Goal: Find specific page/section: Find specific page/section

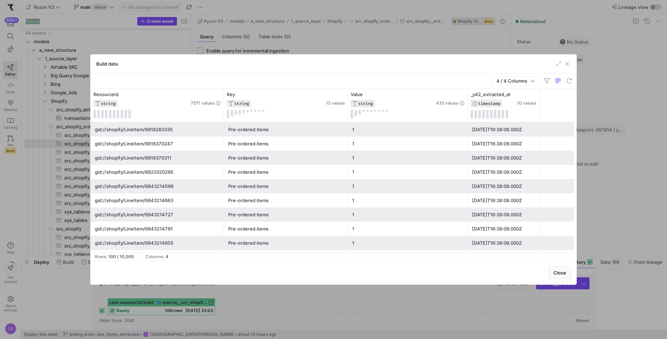
scroll to position [58, 0]
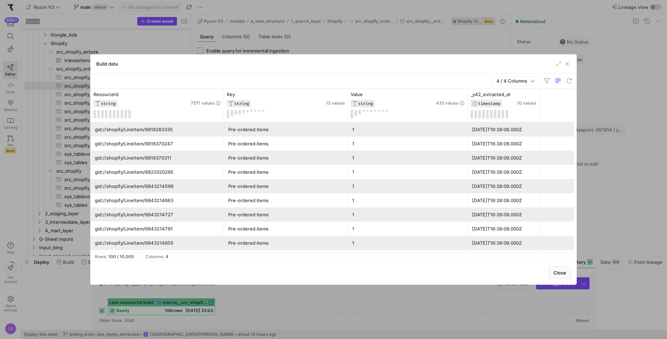
click at [566, 63] on span "button" at bounding box center [567, 63] width 7 height 7
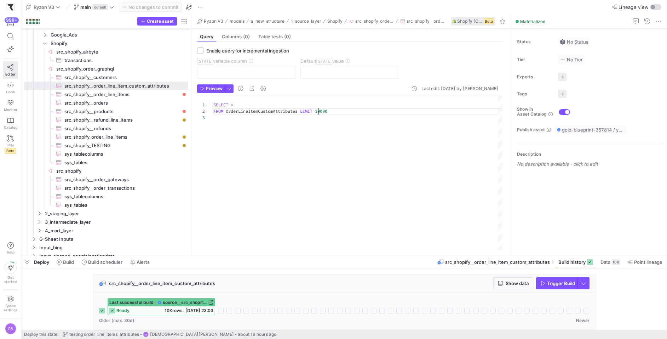
scroll to position [6, 117]
drag, startPoint x: 318, startPoint y: 110, endPoint x: 366, endPoint y: 114, distance: 47.7
click at [366, 114] on div "SELECT * FROM OrderLineItemCustomAttributes LIMIT 10000" at bounding box center [359, 173] width 290 height 154
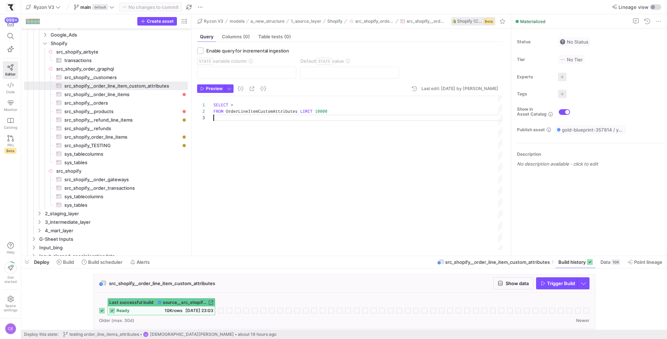
scroll to position [12, 0]
click at [13, 88] on link "Code" at bounding box center [10, 88] width 15 height 18
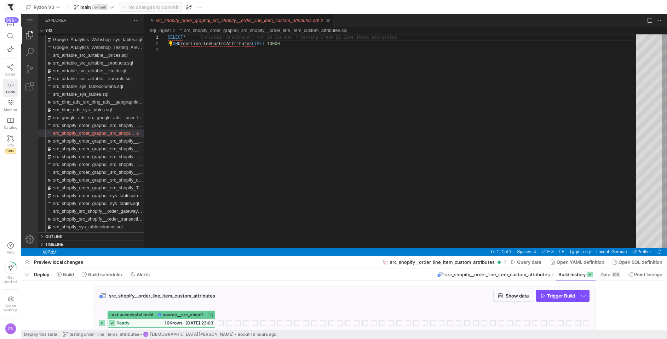
click at [7, 90] on span "Code" at bounding box center [10, 92] width 9 height 4
click at [10, 72] on span "Editor" at bounding box center [10, 74] width 10 height 4
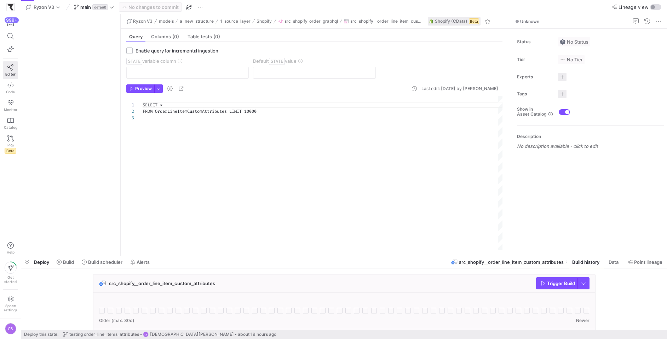
scroll to position [12, 0]
